Goal: Task Accomplishment & Management: Use online tool/utility

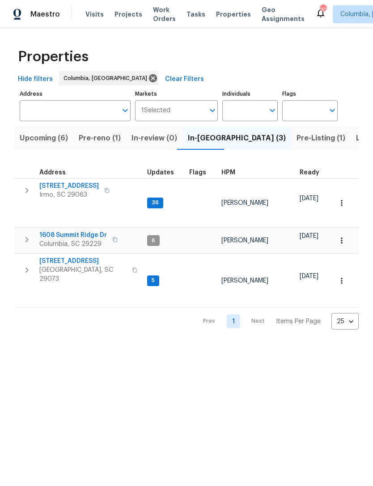
click at [47, 144] on span "Upcoming (6)" at bounding box center [44, 138] width 48 height 13
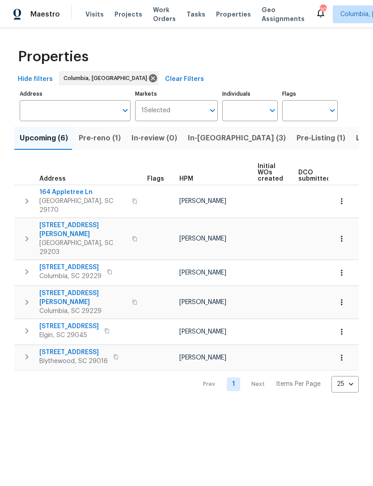
click at [227, 10] on span "Properties" at bounding box center [233, 14] width 35 height 9
click at [219, 18] on span "Properties" at bounding box center [233, 14] width 35 height 9
click at [356, 138] on span "Listed (20)" at bounding box center [375, 138] width 39 height 13
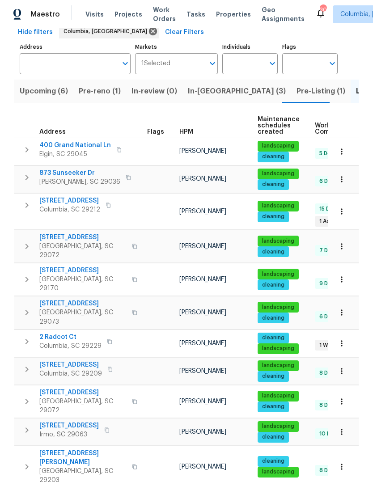
scroll to position [64, 0]
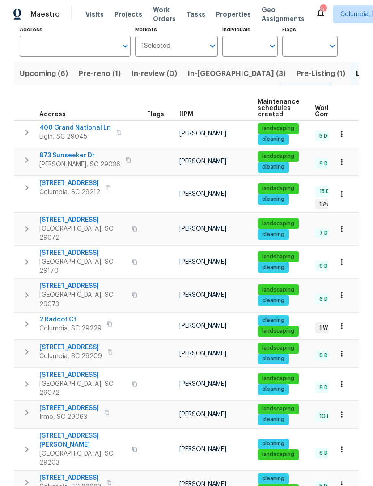
click at [53, 127] on span "400 Grand National Ln" at bounding box center [75, 127] width 72 height 9
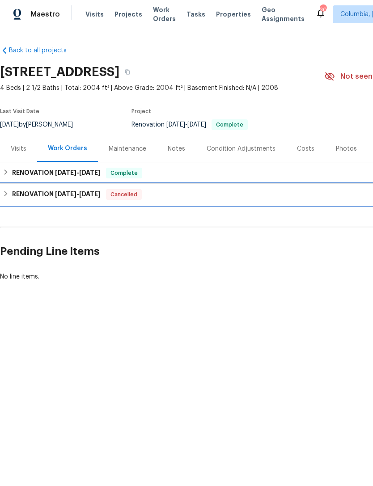
click at [9, 199] on div "RENOVATION [DATE] - [DATE] Cancelled" at bounding box center [253, 194] width 500 height 11
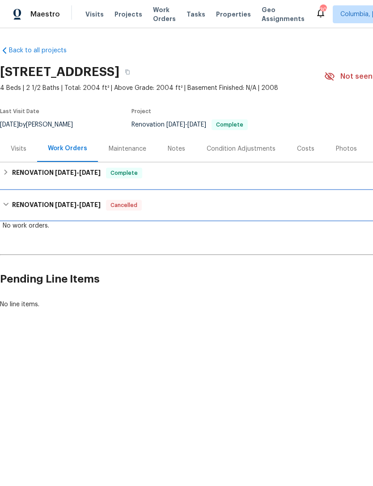
click at [4, 202] on icon at bounding box center [6, 204] width 6 height 6
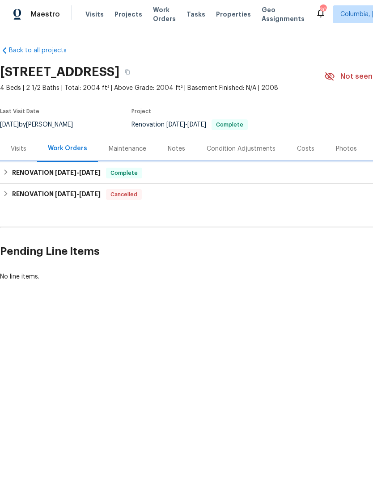
click at [12, 173] on h6 "RENOVATION [DATE] - [DATE]" at bounding box center [56, 173] width 89 height 11
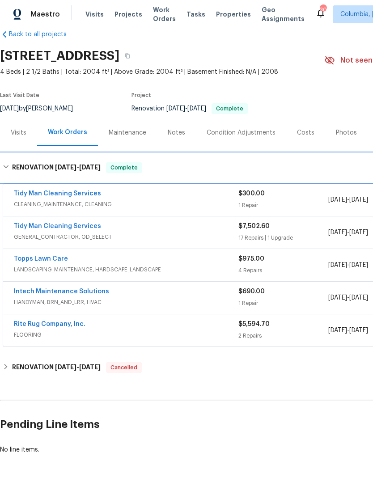
scroll to position [16, 0]
click at [6, 158] on div "RENOVATION [DATE] - [DATE] Complete" at bounding box center [252, 167] width 505 height 29
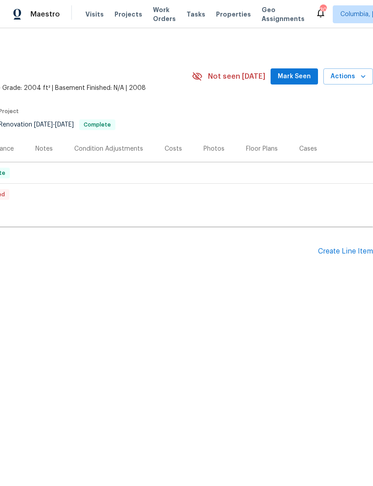
click at [341, 252] on div "Create Line Item" at bounding box center [345, 251] width 55 height 8
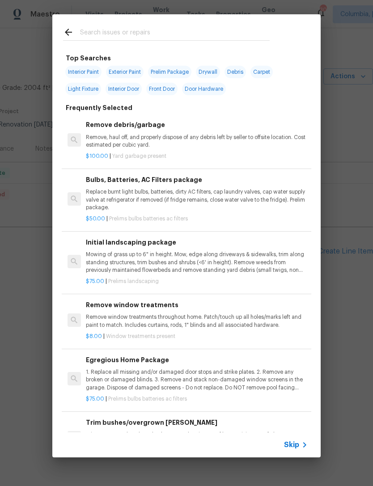
scroll to position [0, 132]
click at [104, 29] on input "text" at bounding box center [175, 33] width 190 height 13
type input "Door"
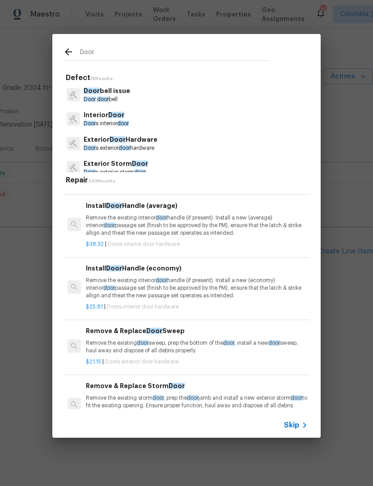
scroll to position [949, 0]
click at [220, 224] on p "Remove the existing interior door handle (if present). Install a new (average) …" at bounding box center [197, 225] width 222 height 23
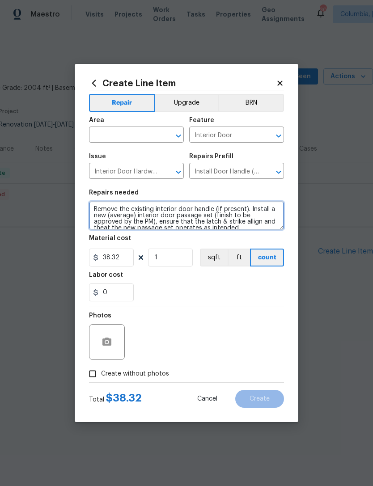
click at [220, 224] on textarea "Remove the existing interior door handle (if present). Install a new (average) …" at bounding box center [186, 215] width 195 height 29
click at [183, 216] on textarea "Remove the existing interior door handle (if present). Install a new (average) …" at bounding box center [186, 215] width 195 height 29
click at [182, 215] on textarea "Remove the existing interior door handle (if present). Install a new (average) …" at bounding box center [186, 215] width 195 height 29
click at [185, 210] on textarea "Remove the existing interior door handle (if present). Install a new (average) …" at bounding box center [186, 215] width 195 height 29
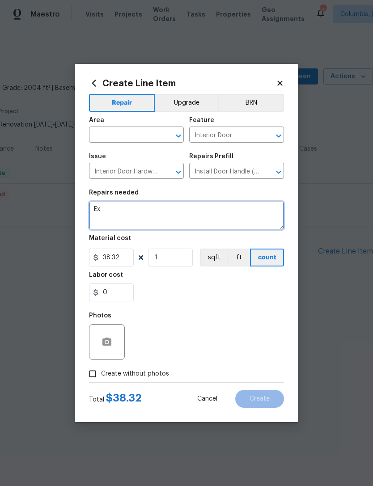
type textarea "E"
type textarea "Replace hardware on 4 doors: - 3 exterior - 1 interior"
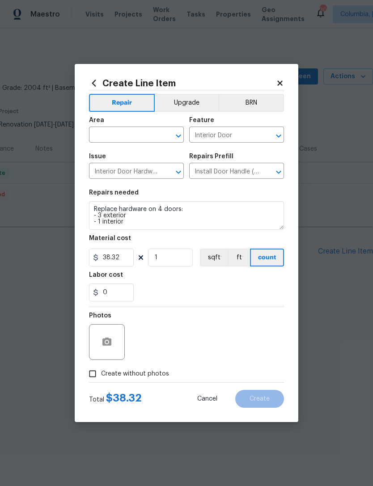
click at [194, 282] on div "Labor cost" at bounding box center [186, 278] width 195 height 12
click at [123, 256] on input "38.32" at bounding box center [111, 258] width 45 height 18
type input "45"
click at [220, 299] on div "0" at bounding box center [186, 292] width 195 height 18
click at [170, 261] on input "1" at bounding box center [170, 258] width 45 height 18
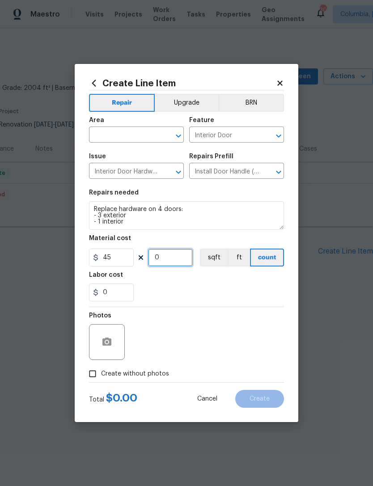
type input "4"
click at [198, 305] on section "Repairs needed Replace hardware on 4 doors: - 3 exterior - 1 interior Material …" at bounding box center [186, 245] width 195 height 123
click at [95, 376] on input "Create without photos" at bounding box center [92, 373] width 17 height 17
checkbox input "true"
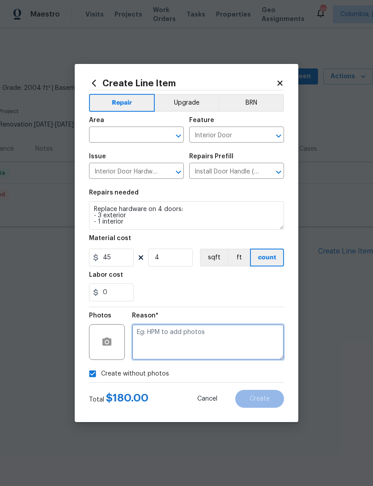
click at [213, 331] on textarea at bounding box center [208, 342] width 152 height 36
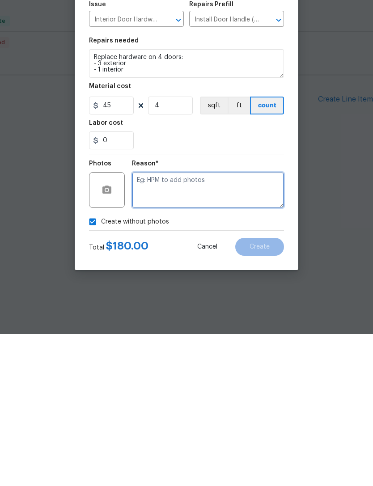
type textarea "S"
type textarea "Not on site"
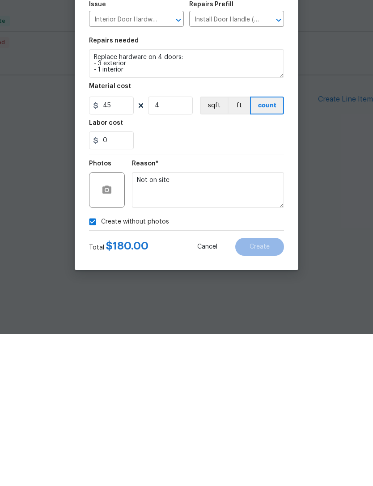
click at [243, 184] on section "Repairs needed Replace hardware on 4 doors: - 3 exterior - 1 interior Material …" at bounding box center [186, 245] width 195 height 123
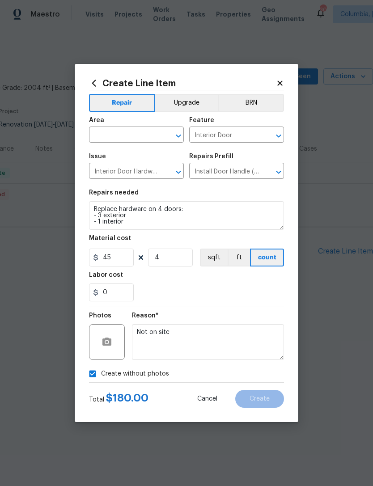
click at [131, 138] on input "text" at bounding box center [124, 136] width 70 height 14
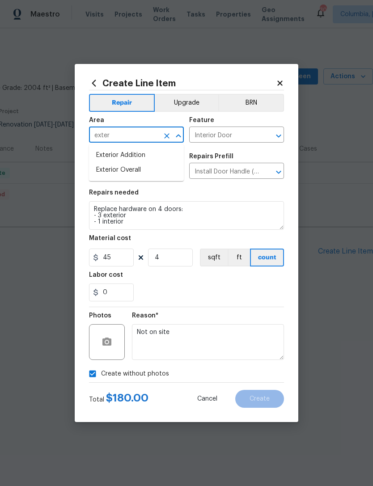
click at [141, 169] on li "Exterior Overall" at bounding box center [136, 170] width 95 height 15
type input "Exterior Overall"
click at [271, 292] on div "0" at bounding box center [186, 292] width 195 height 18
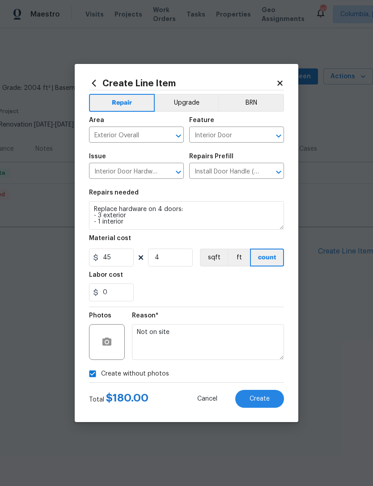
click at [258, 397] on span "Create" at bounding box center [259, 399] width 20 height 7
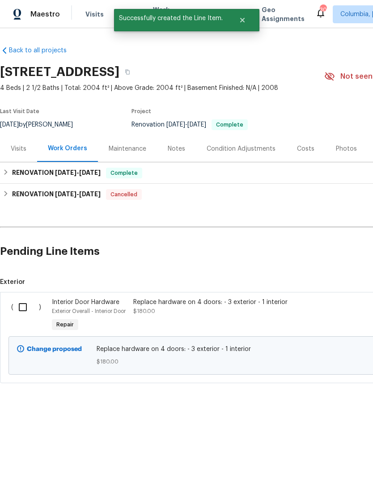
scroll to position [0, 0]
click at [25, 310] on input "checkbox" at bounding box center [25, 307] width 25 height 19
checkbox input "true"
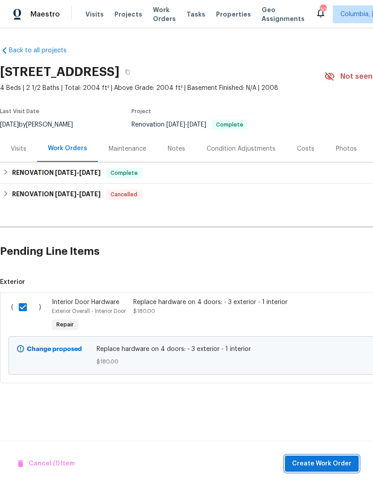
click at [314, 466] on span "Create Work Order" at bounding box center [321, 463] width 59 height 11
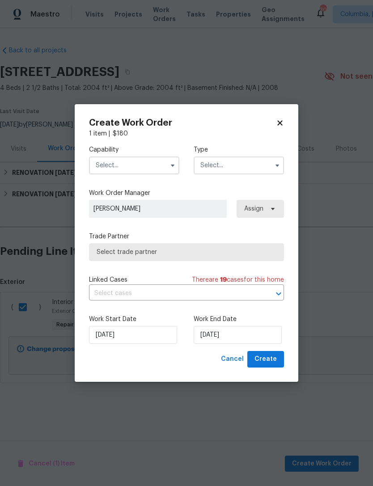
click at [142, 164] on input "text" at bounding box center [134, 165] width 90 height 18
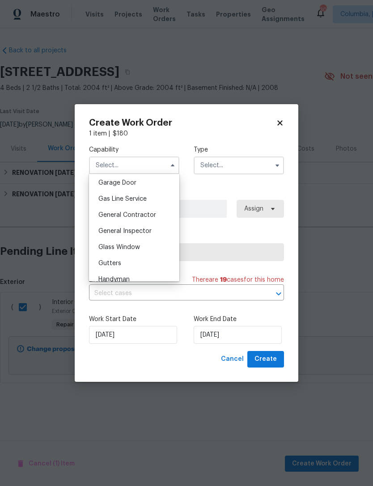
scroll to position [398, 0]
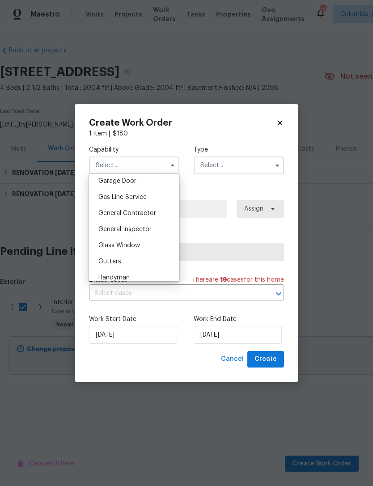
click at [149, 211] on span "General Contractor" at bounding box center [127, 213] width 58 height 6
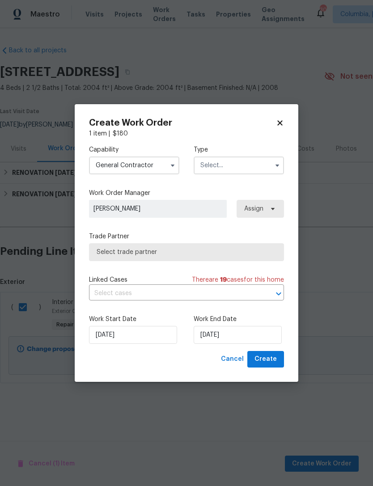
type input "General Contractor"
click at [241, 172] on input "text" at bounding box center [239, 165] width 90 height 18
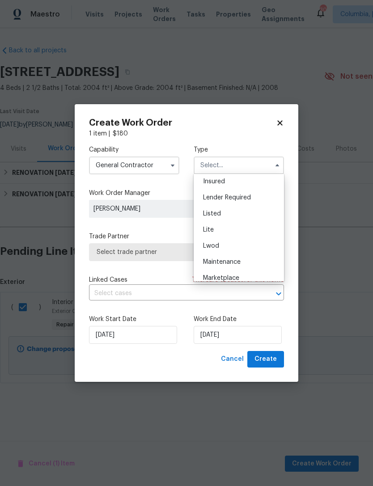
scroll to position [63, 0]
click at [238, 211] on div "Listed" at bounding box center [239, 217] width 86 height 16
type input "Listed"
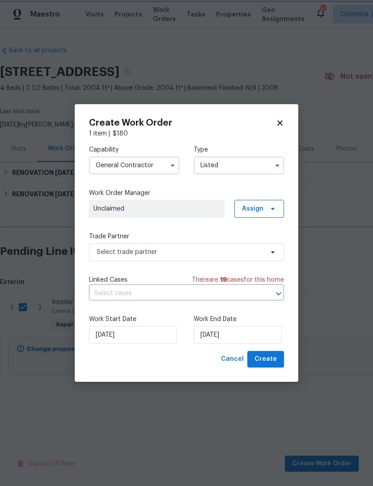
scroll to position [0, 0]
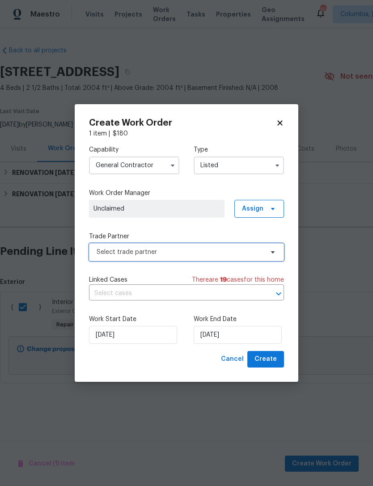
click at [172, 256] on span "Select trade partner" at bounding box center [186, 252] width 195 height 18
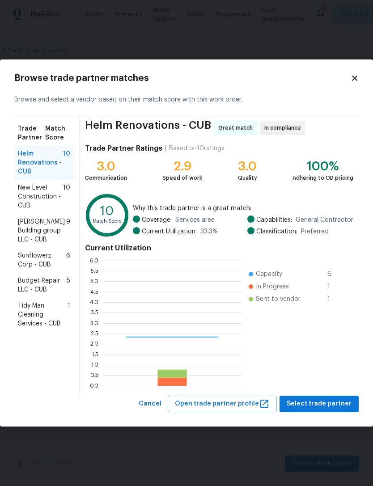
scroll to position [125, 139]
click at [25, 317] on span "Tidy Man Cleaning Services - CUB" at bounding box center [43, 314] width 50 height 27
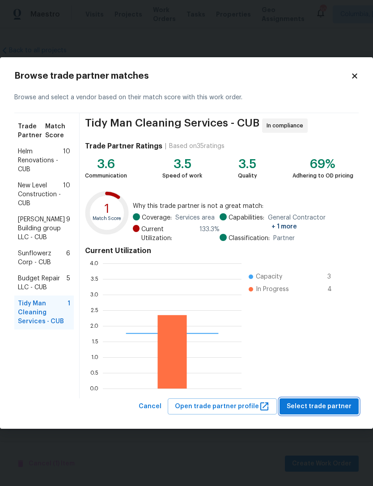
click at [326, 409] on span "Select trade partner" at bounding box center [319, 406] width 65 height 11
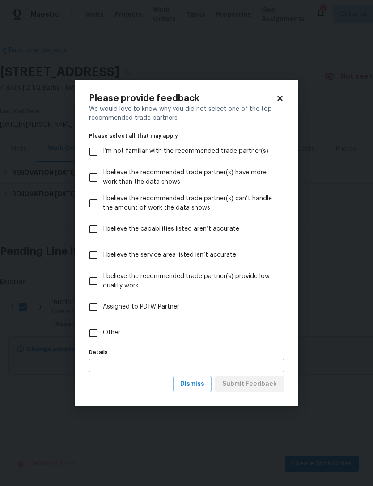
click at [102, 328] on input "Other" at bounding box center [93, 333] width 19 height 19
checkbox input "true"
click at [259, 382] on span "Submit Feedback" at bounding box center [249, 384] width 55 height 11
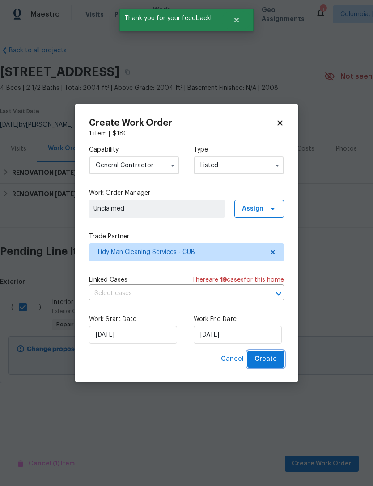
click at [278, 364] on button "Create" at bounding box center [265, 359] width 37 height 17
checkbox input "false"
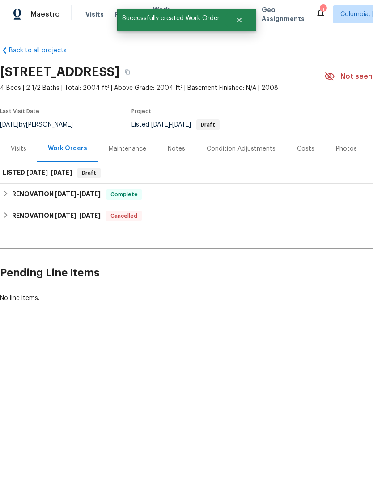
scroll to position [0, 0]
click at [23, 172] on h6 "LISTED [DATE] - [DATE]" at bounding box center [37, 173] width 69 height 11
click at [24, 171] on h6 "LISTED [DATE] - [DATE]" at bounding box center [37, 173] width 69 height 11
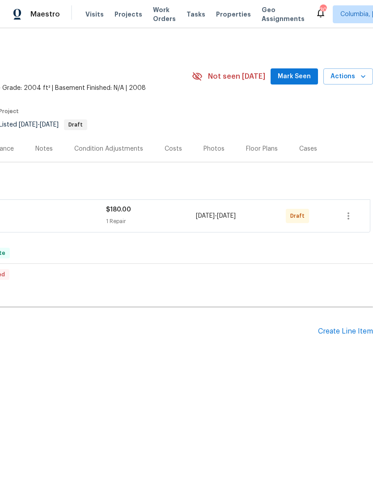
scroll to position [0, 132]
click at [351, 215] on icon "button" at bounding box center [348, 216] width 11 height 11
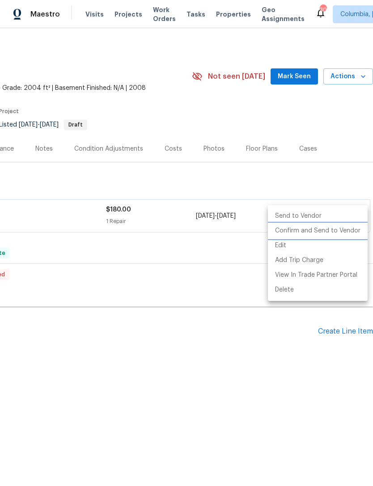
click at [321, 228] on li "Confirm and Send to Vendor" at bounding box center [318, 231] width 100 height 15
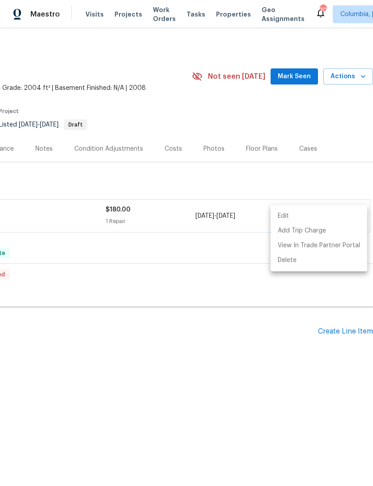
click at [227, 357] on div at bounding box center [186, 243] width 373 height 486
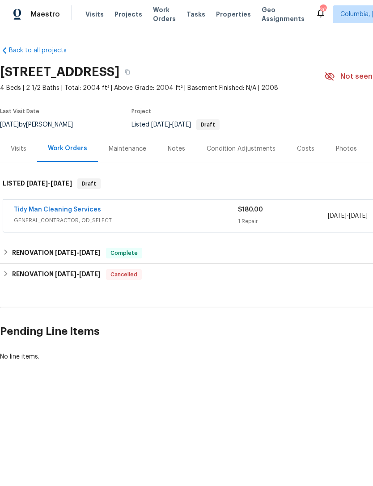
scroll to position [0, 0]
